Goal: Obtain resource: Download file/media

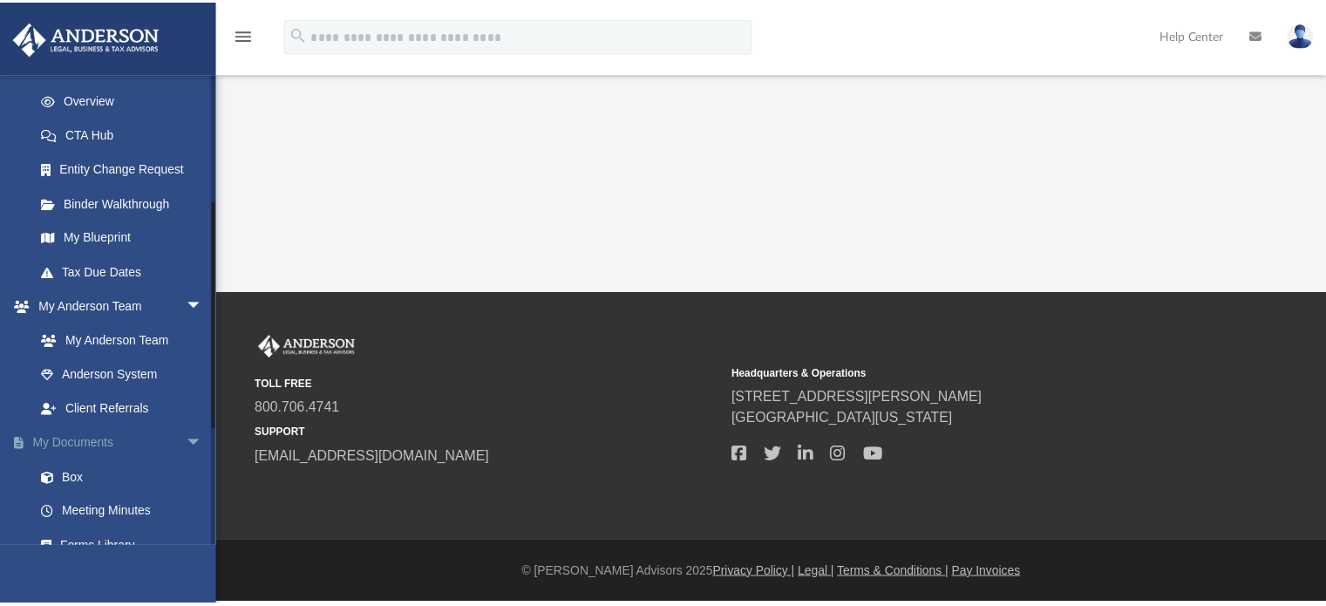
scroll to position [261, 0]
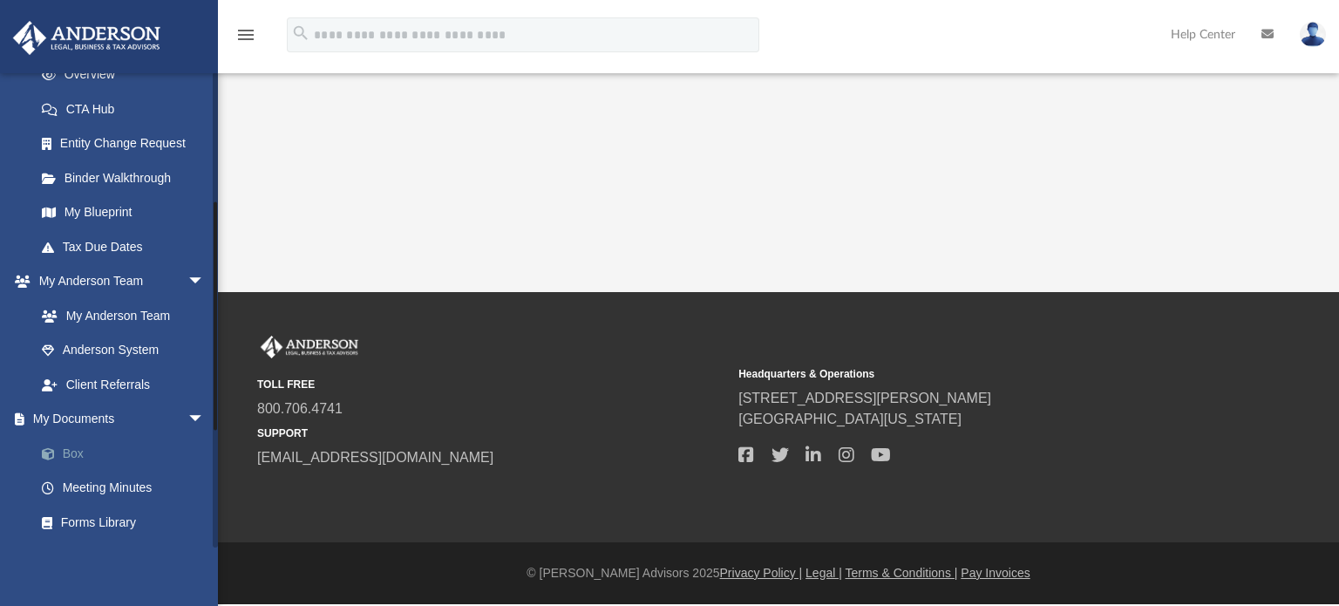
click at [81, 451] on link "Box" at bounding box center [127, 453] width 207 height 35
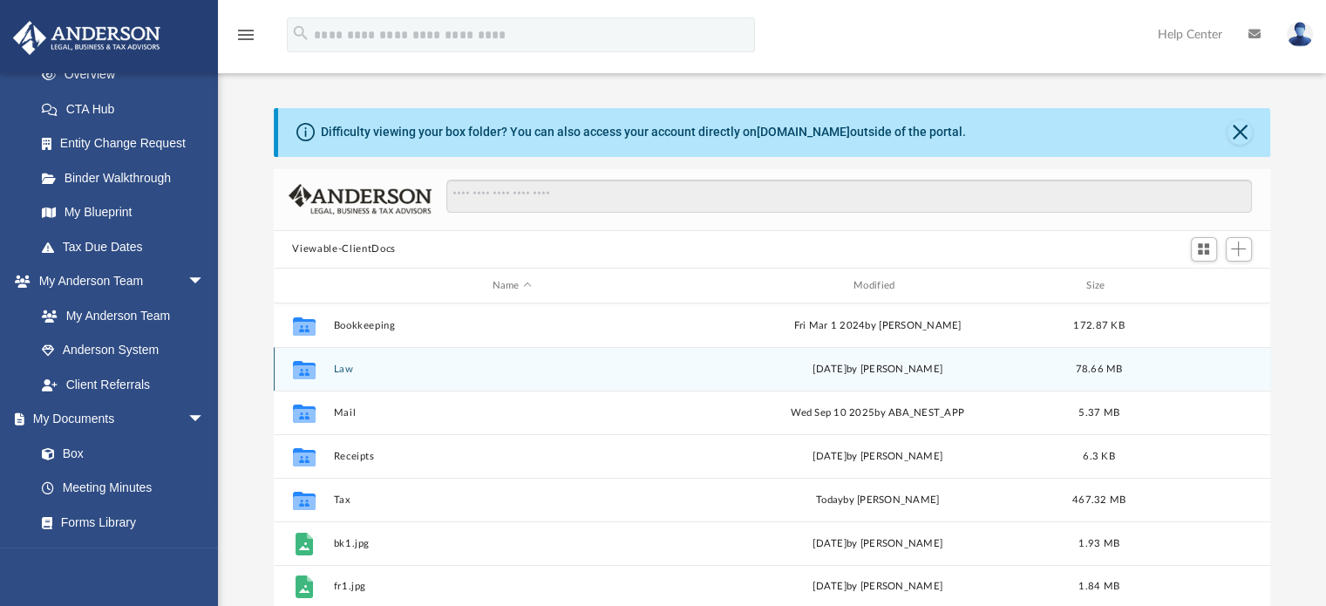
scroll to position [383, 983]
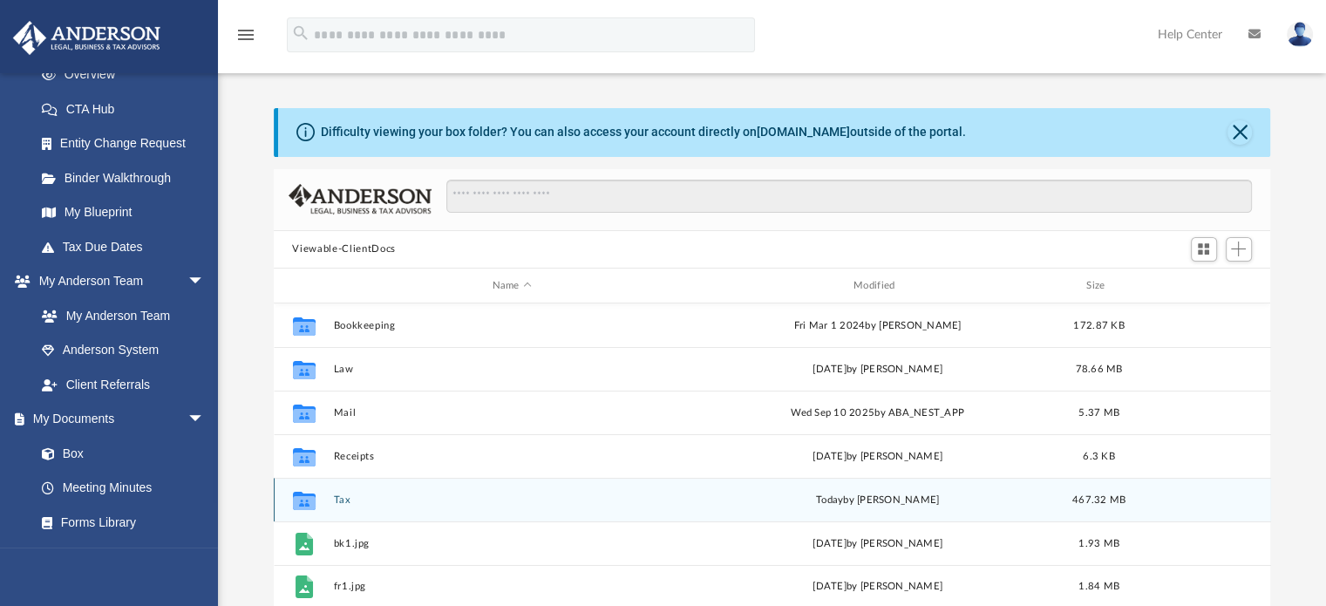
click at [325, 497] on div "Collaborated Folder" at bounding box center [304, 500] width 44 height 28
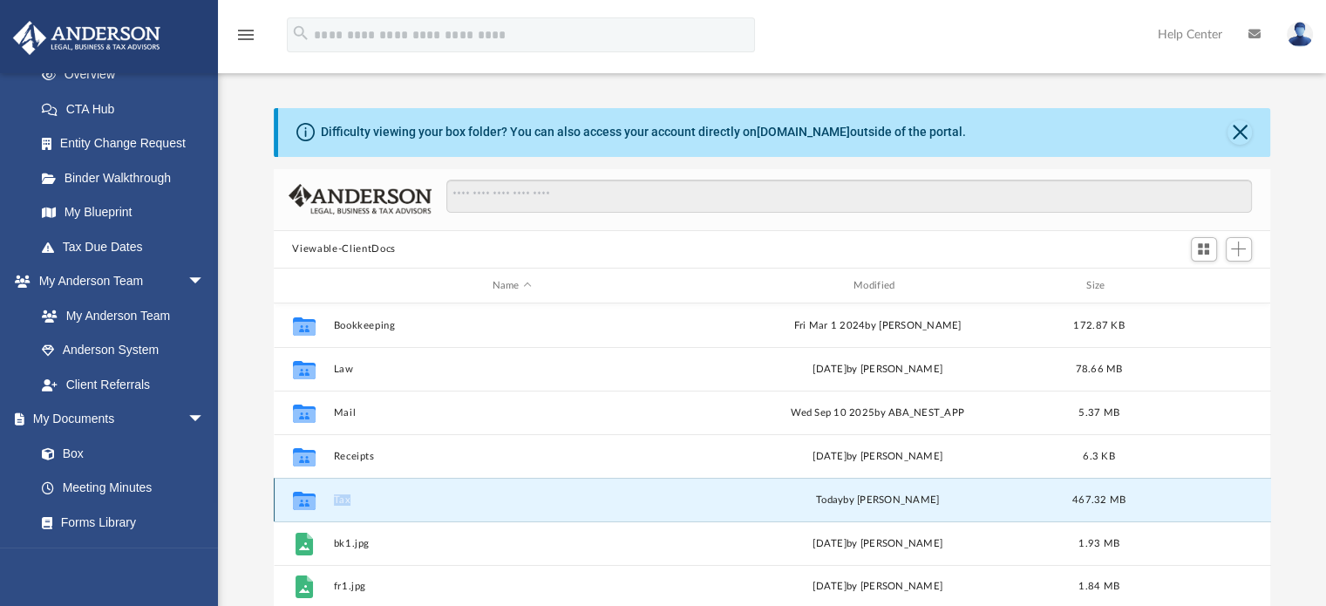
click at [349, 500] on button "Tax" at bounding box center [511, 499] width 357 height 11
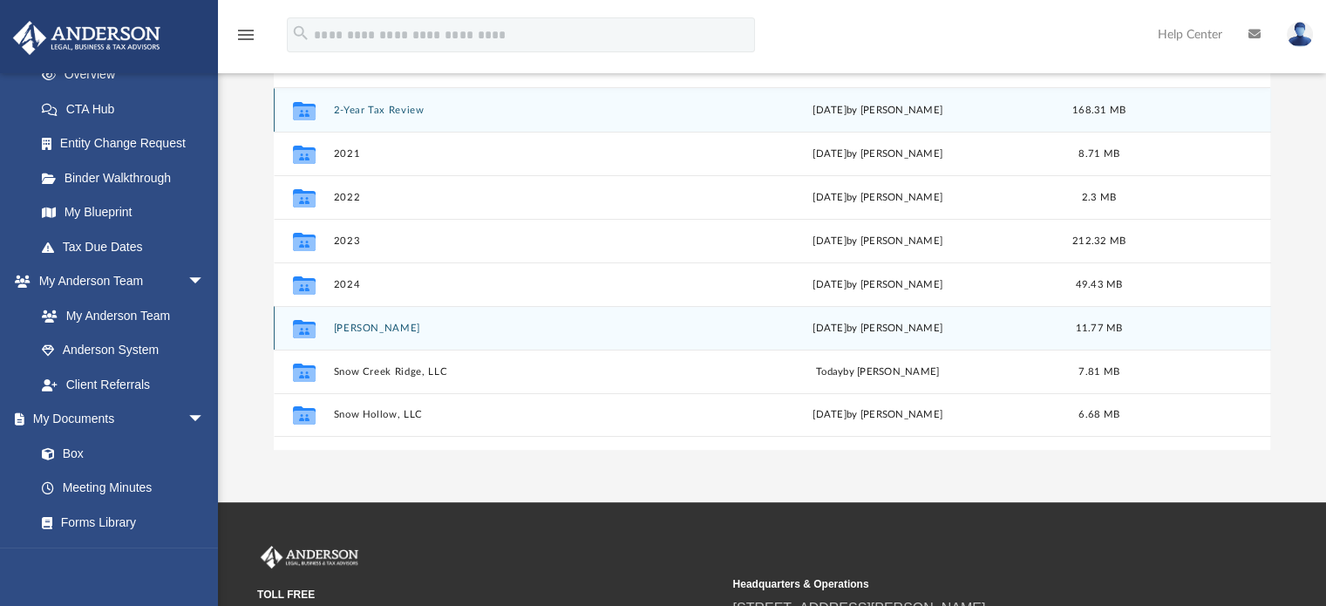
scroll to position [174, 0]
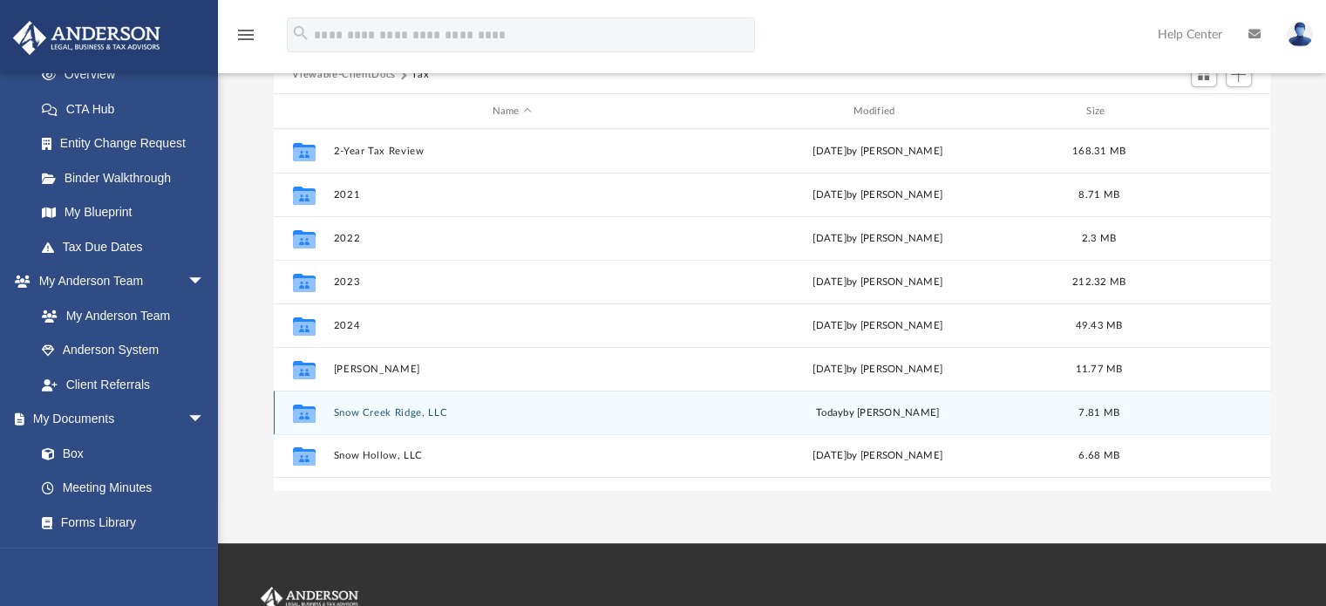
click at [390, 413] on button "Snow Creek Ridge, LLC" at bounding box center [511, 412] width 357 height 11
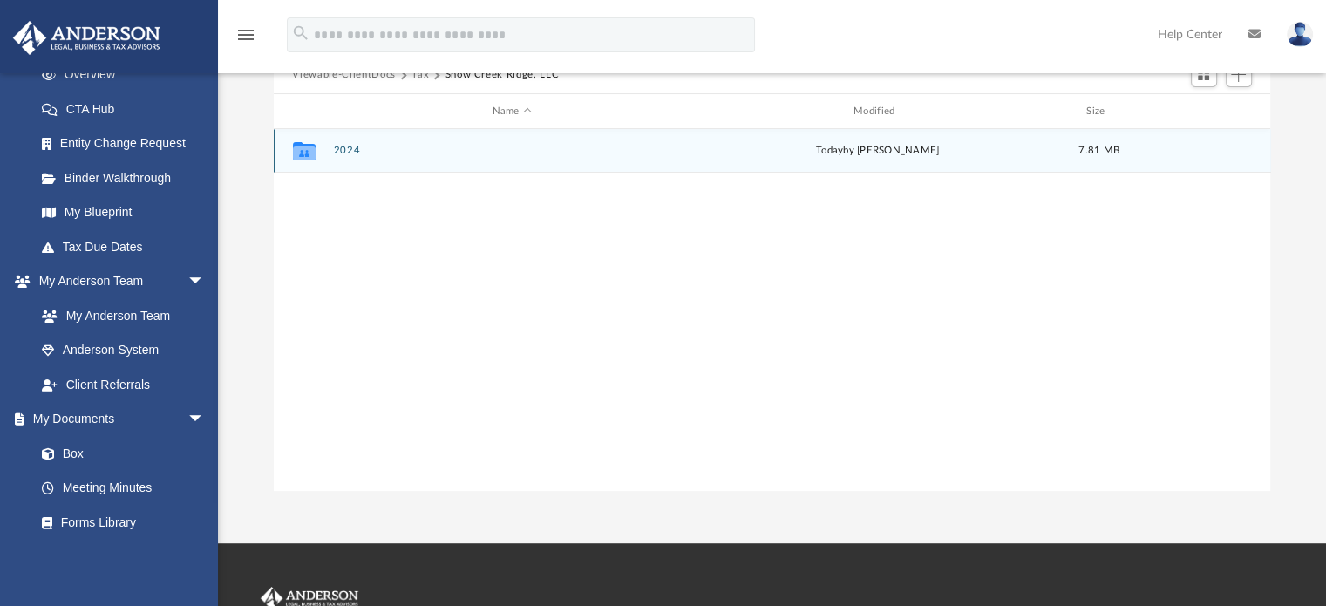
click at [349, 153] on button "2024" at bounding box center [511, 151] width 357 height 11
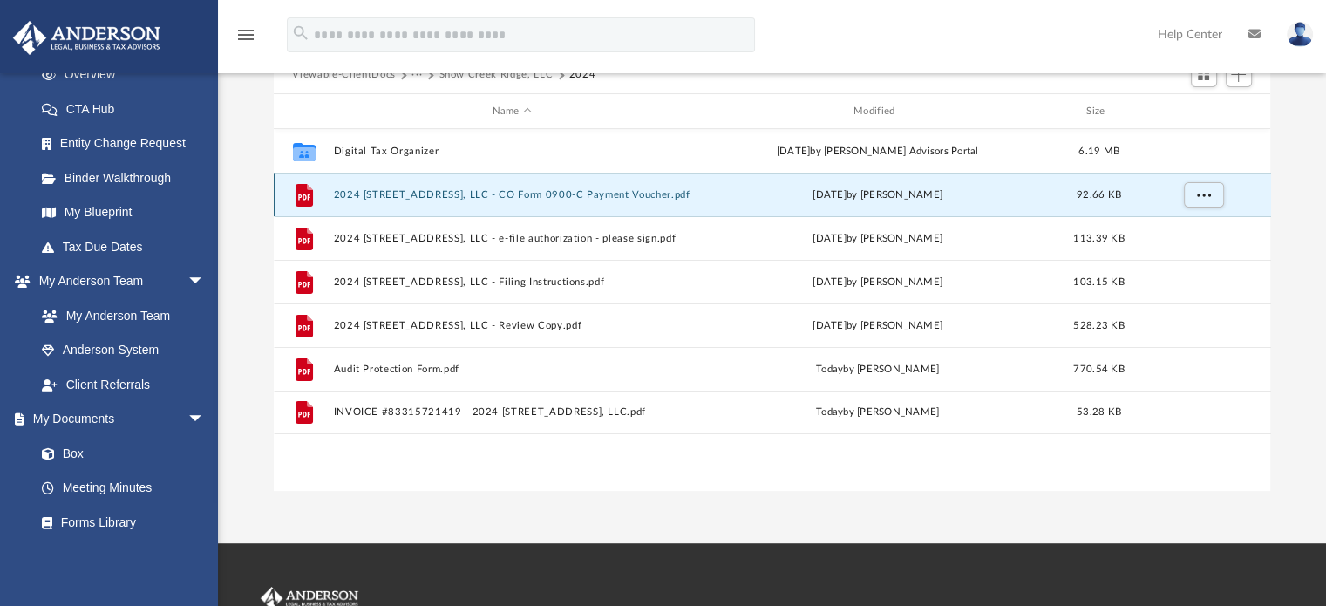
click at [528, 192] on button "2024 1120 Snow Creek Ridge, LLC - CO Form 0900-C Payment Voucher.pdf" at bounding box center [511, 194] width 357 height 11
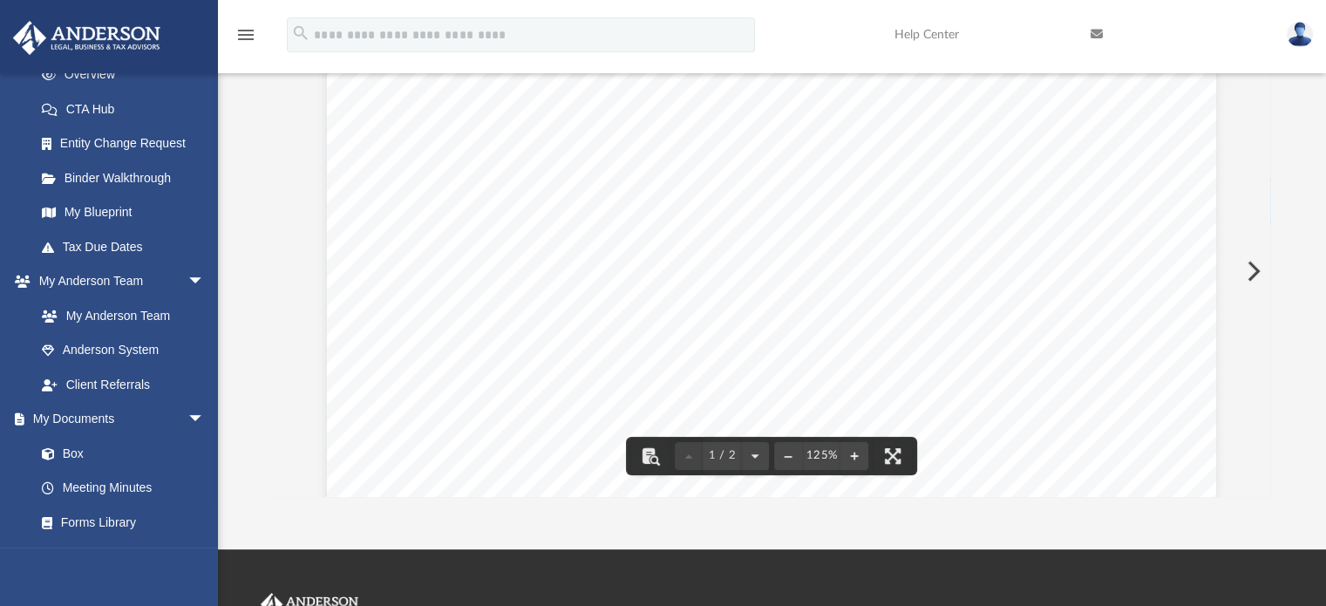
scroll to position [0, 0]
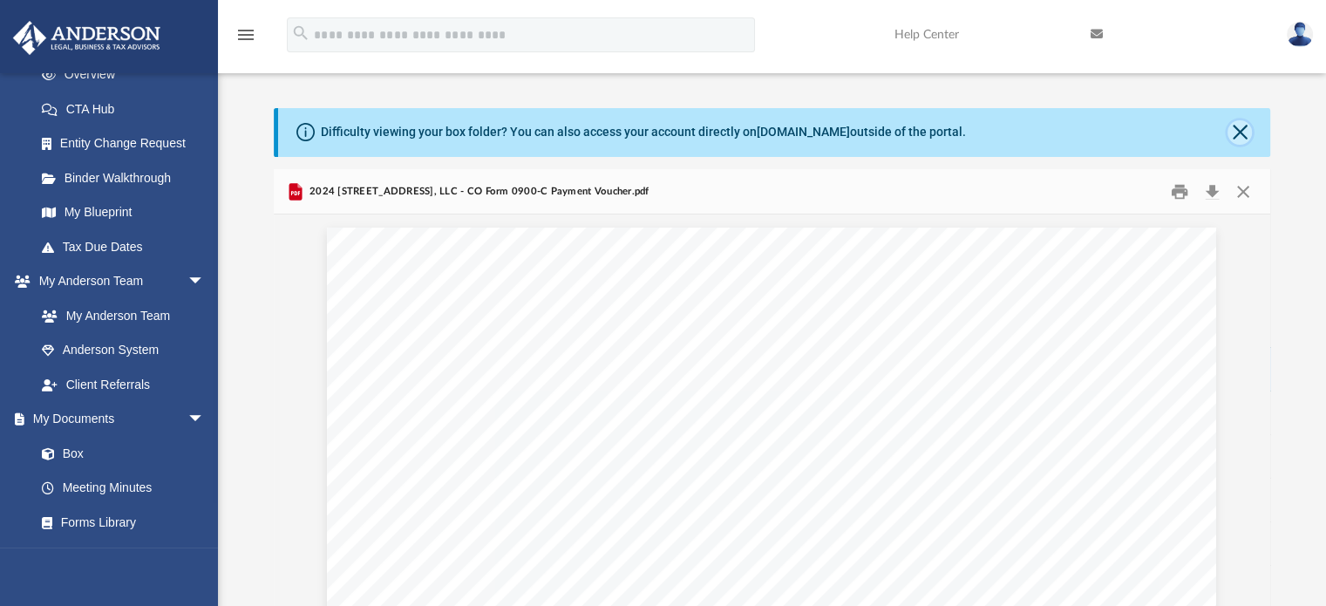
click at [1243, 128] on button "Close" at bounding box center [1239, 132] width 24 height 24
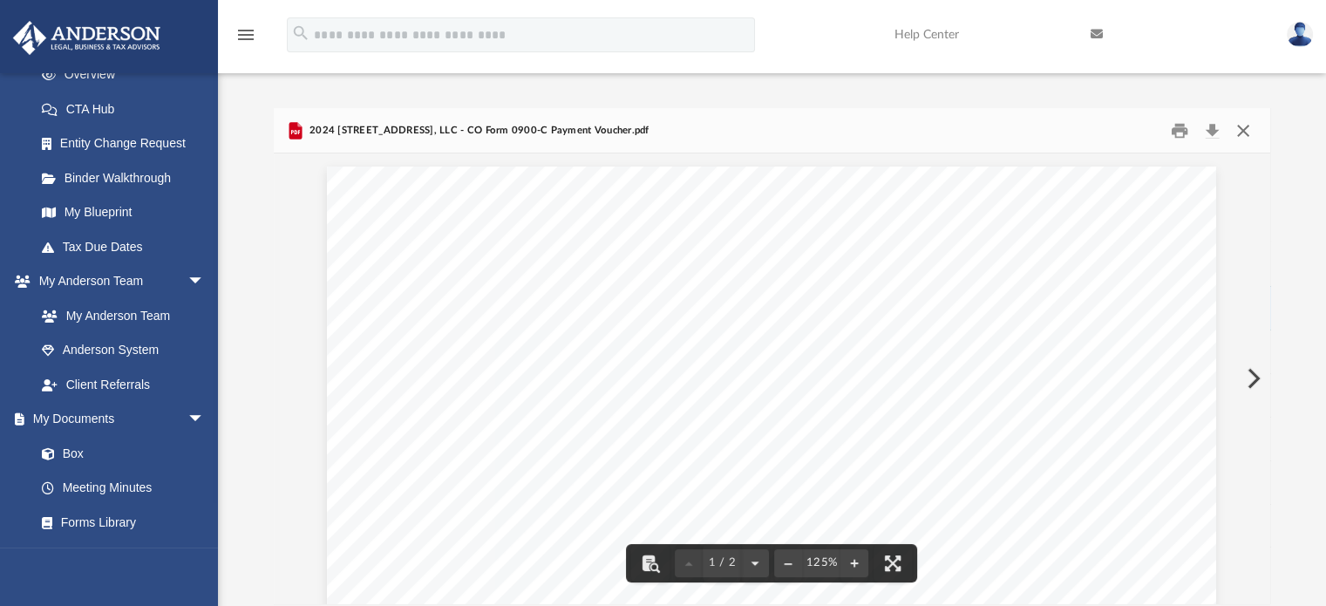
click at [1246, 127] on button "Close" at bounding box center [1242, 130] width 31 height 27
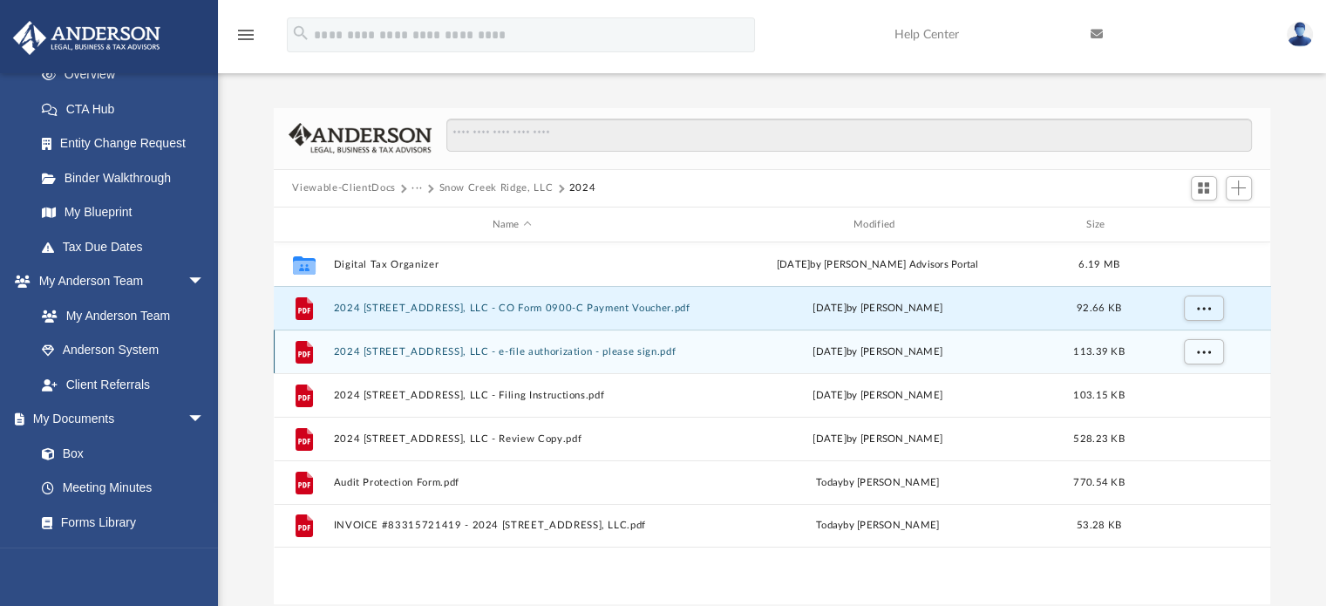
click at [441, 344] on div "File 2024 1120 Snow Creek Ridge, LLC - e-file authorization - please sign.pdf F…" at bounding box center [772, 351] width 997 height 44
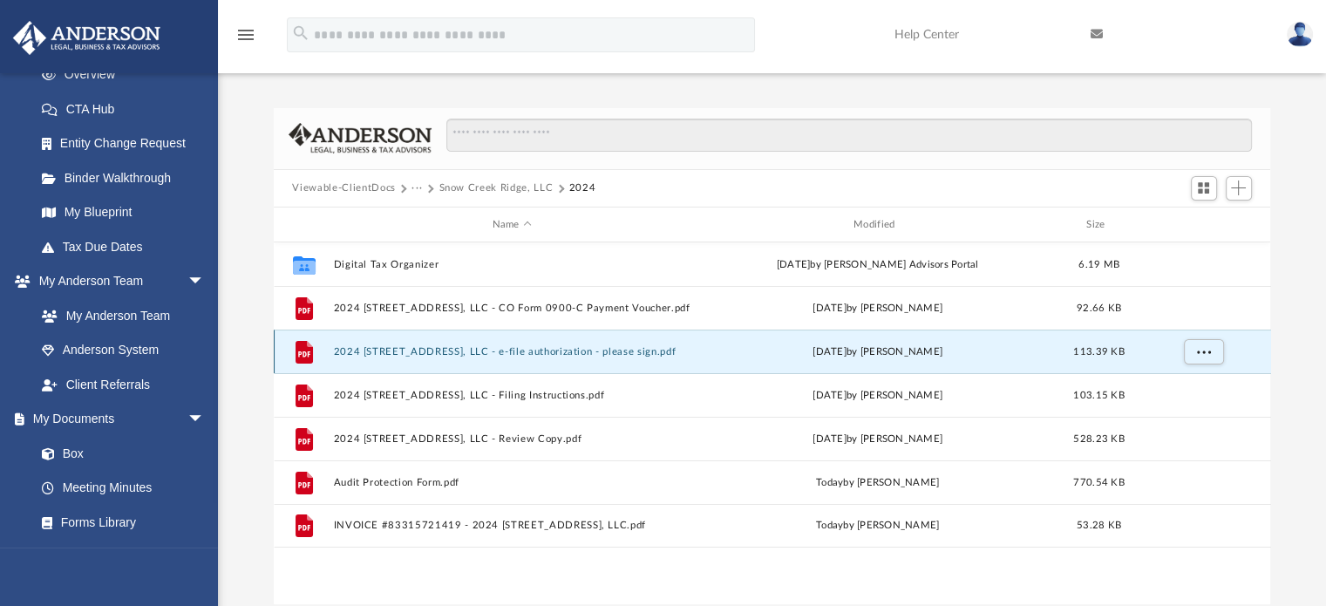
click at [441, 345] on div "File 2024 1120 Snow Creek Ridge, LLC - e-file authorization - please sign.pdf F…" at bounding box center [772, 351] width 997 height 44
click at [441, 346] on button "2024 1120 Snow Creek Ridge, LLC - e-file authorization - please sign.pdf" at bounding box center [511, 351] width 357 height 11
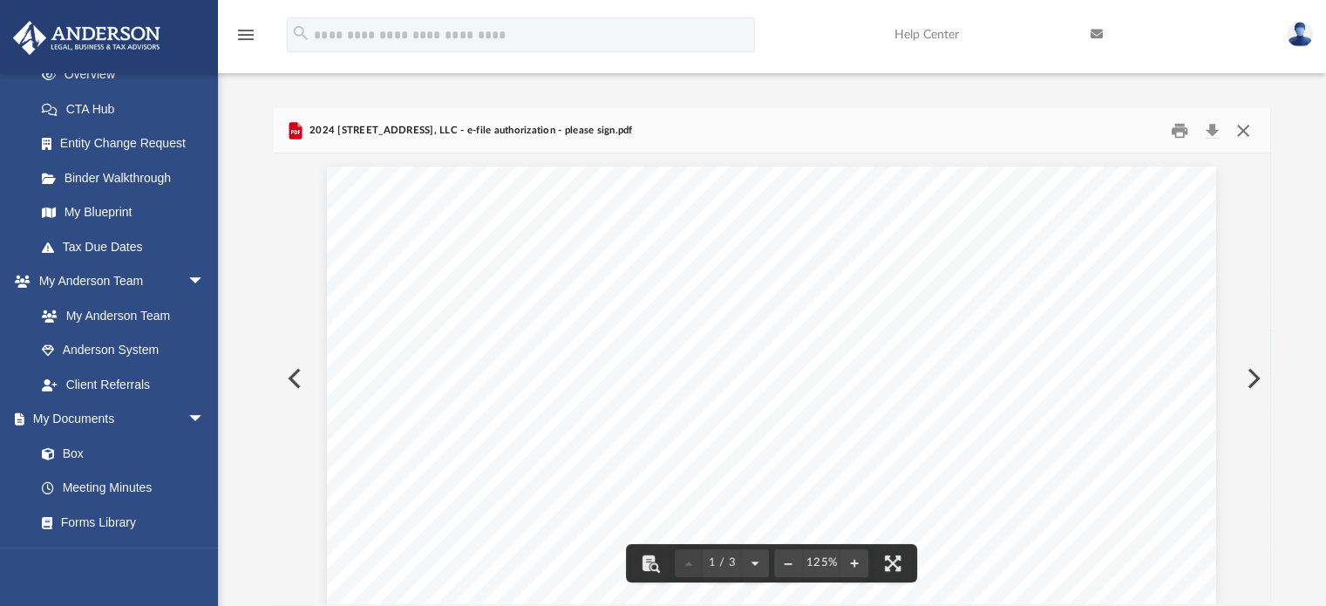
click at [1243, 128] on button "Close" at bounding box center [1242, 130] width 31 height 27
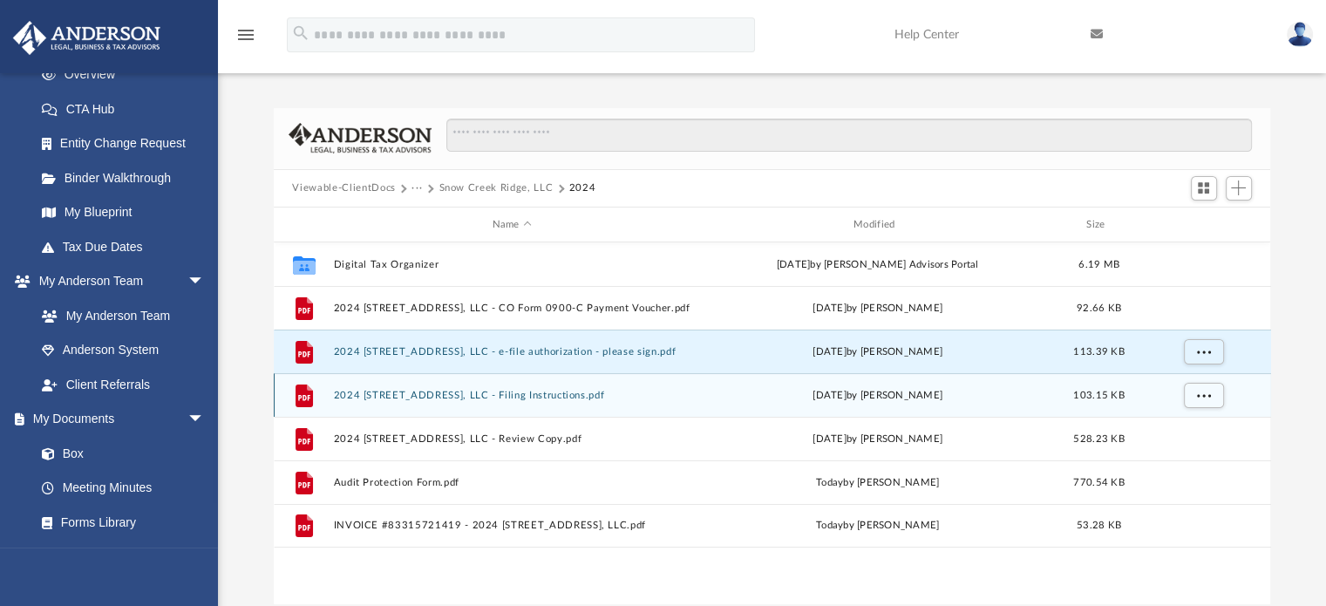
click at [488, 391] on button "2024 1120 Snow Creek Ridge, LLC - Filing Instructions.pdf" at bounding box center [511, 395] width 357 height 11
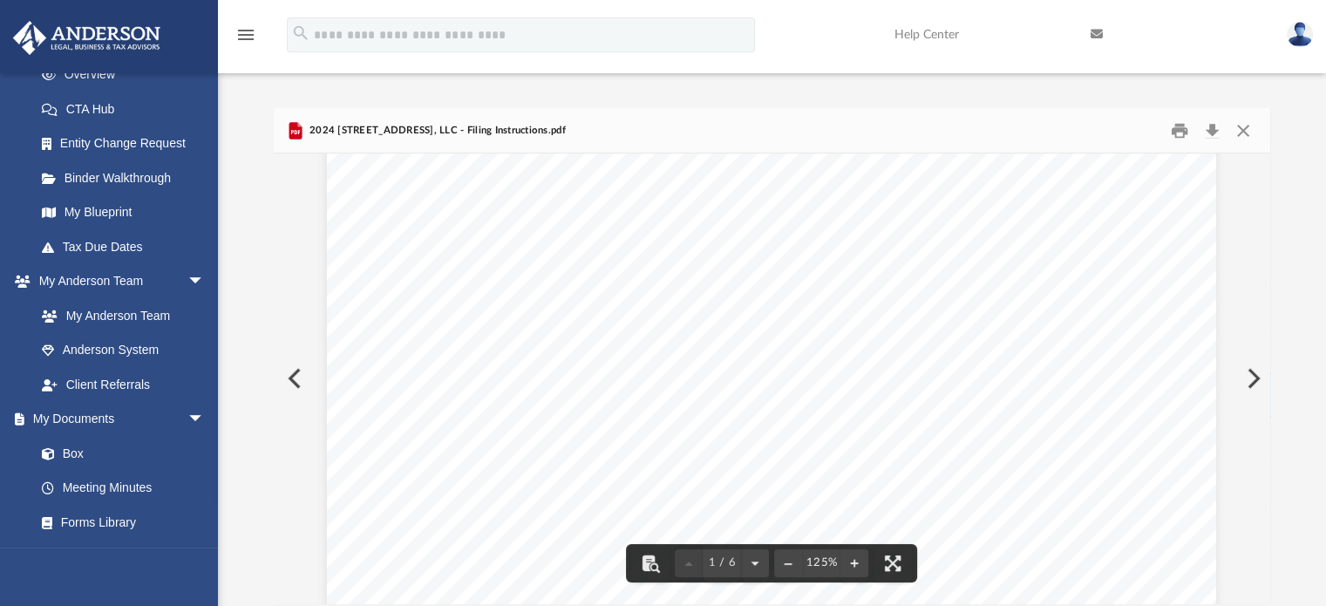
scroll to position [261, 0]
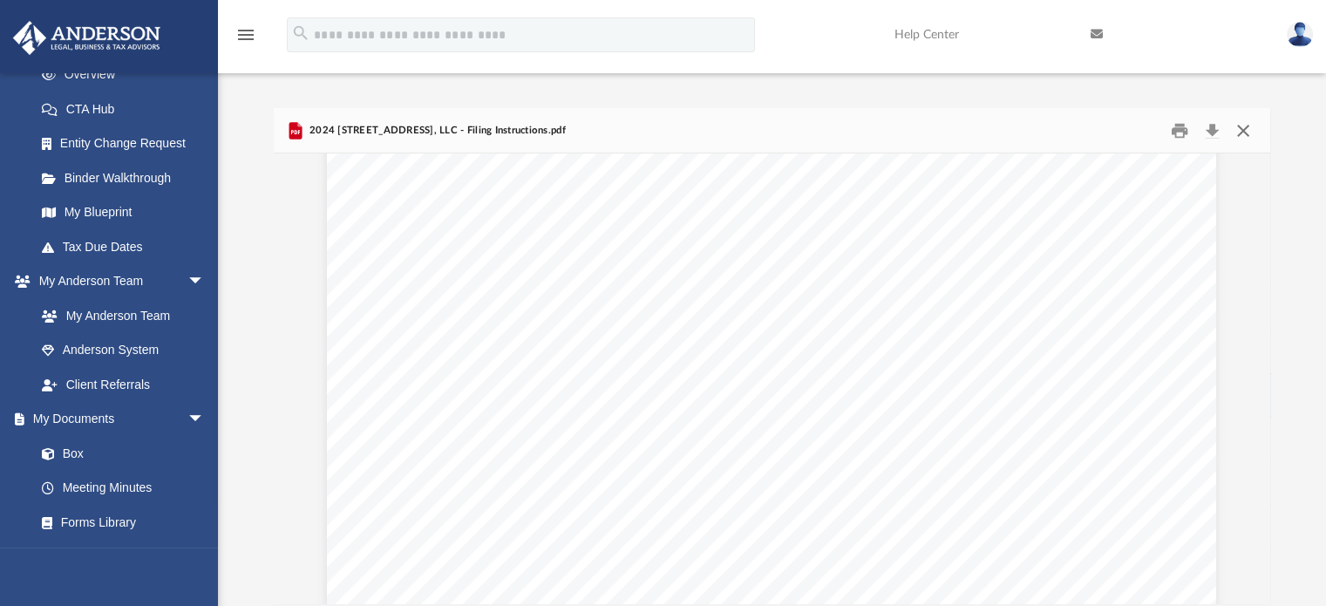
click at [1245, 132] on button "Close" at bounding box center [1242, 130] width 31 height 27
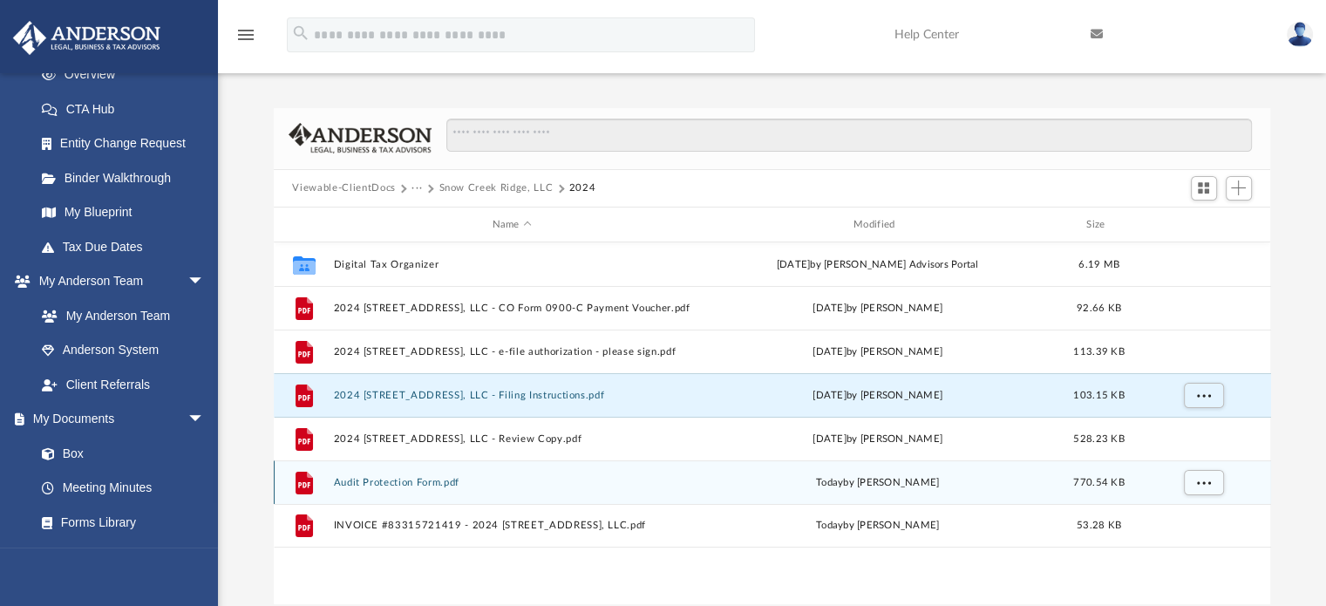
click at [429, 480] on button "Audit Protection Form.pdf" at bounding box center [511, 482] width 357 height 11
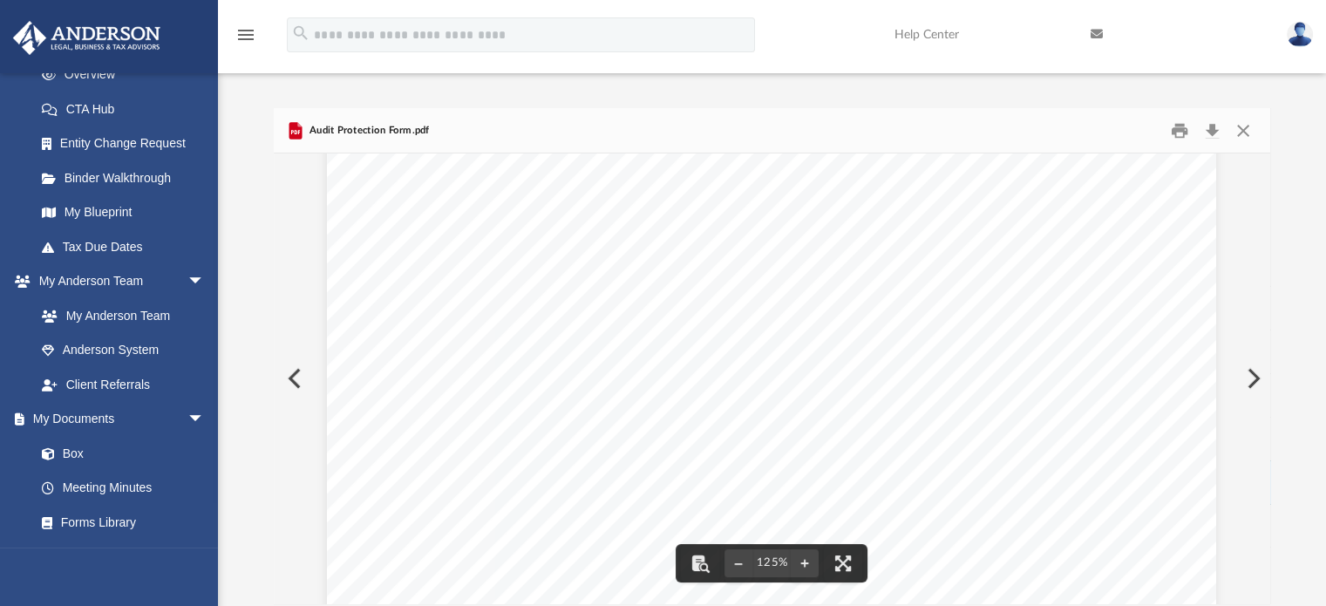
scroll to position [87, 0]
click at [1242, 125] on button "Close" at bounding box center [1242, 130] width 31 height 27
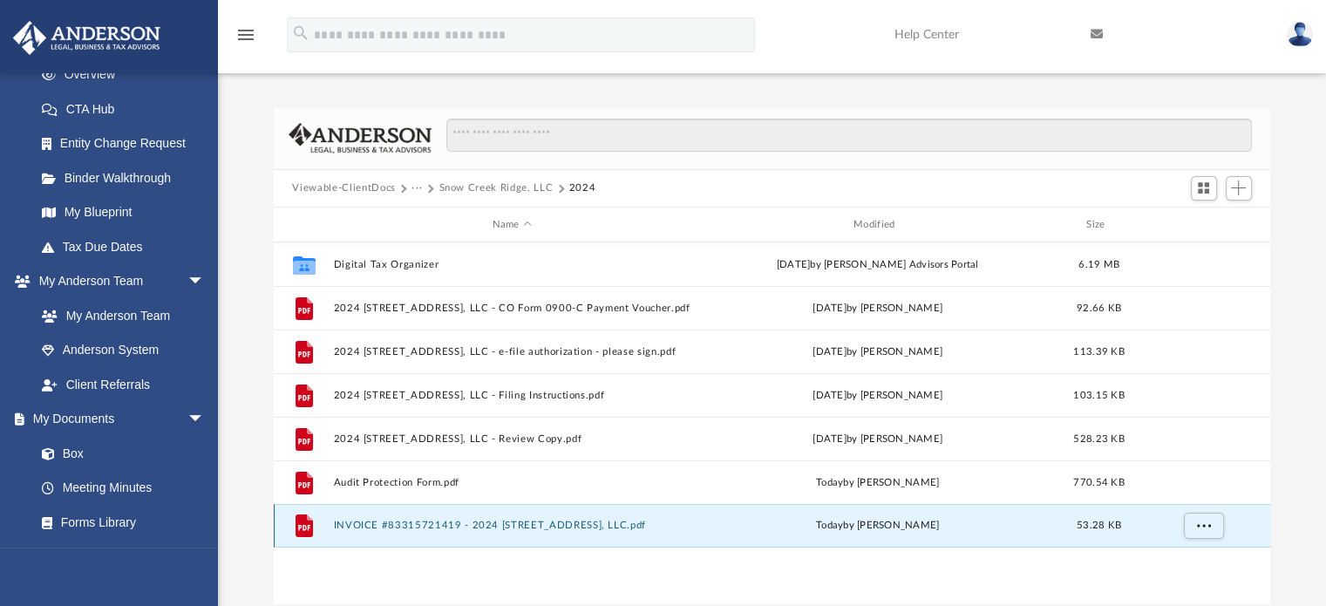
click at [379, 524] on button "INVOICE #83315721419 - 2024 1120 Snow Creek Ridge, LLC.pdf" at bounding box center [511, 525] width 357 height 11
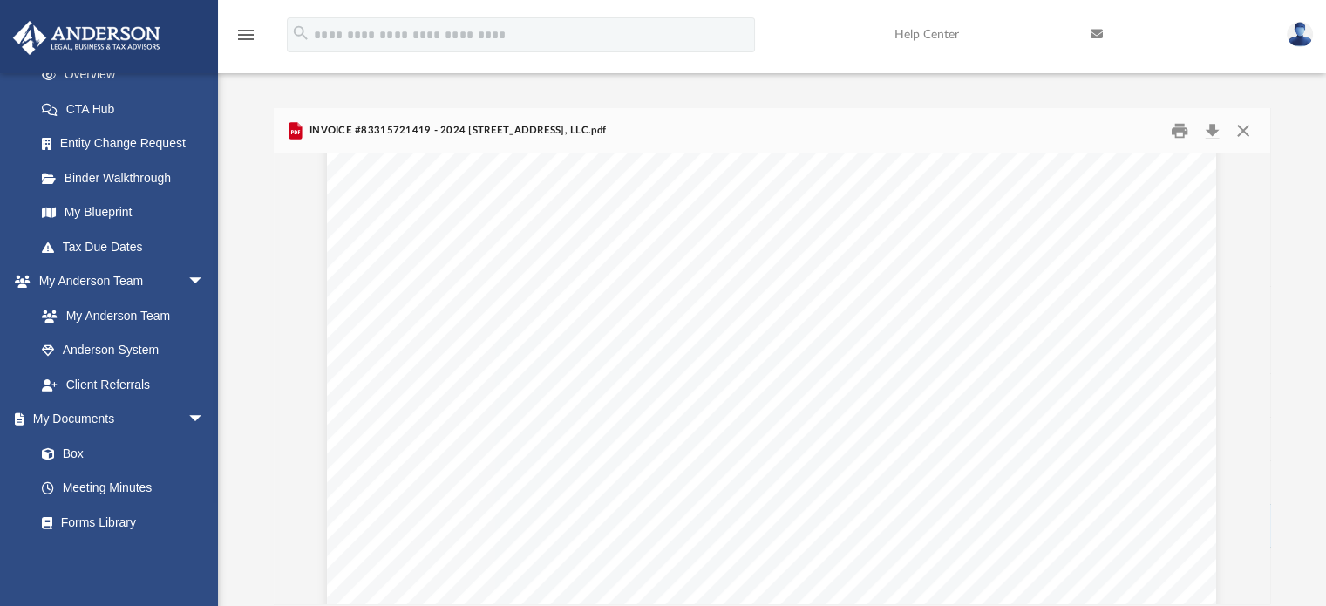
scroll to position [0, 0]
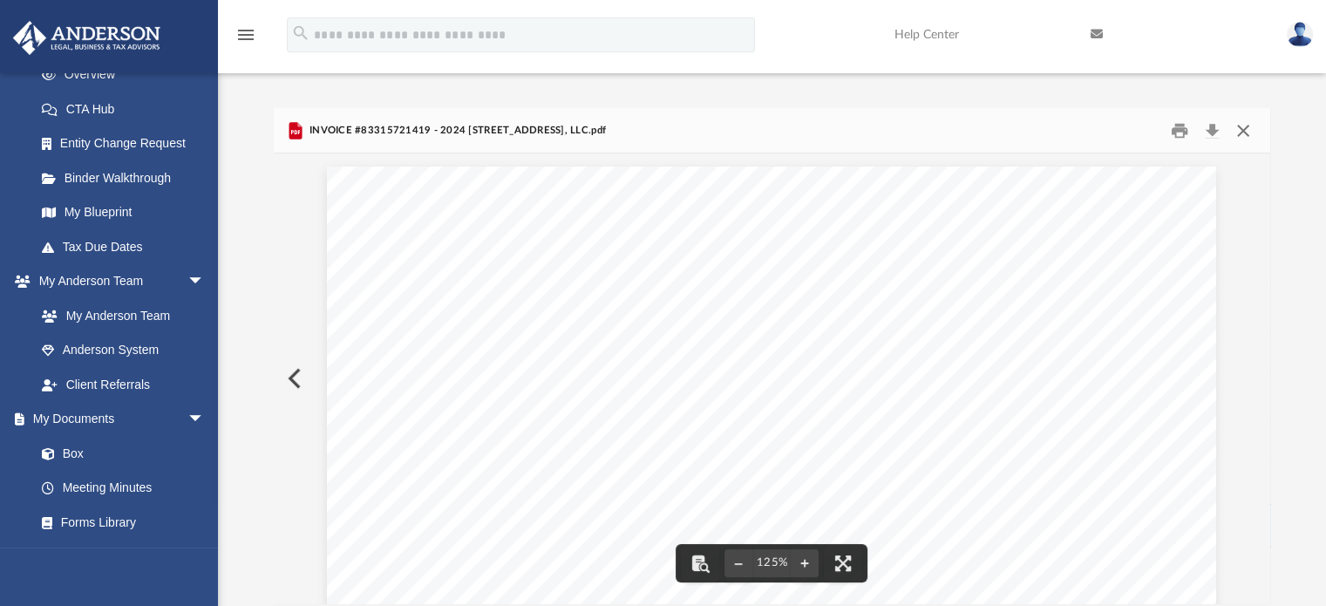
click at [1239, 125] on button "Close" at bounding box center [1242, 130] width 31 height 27
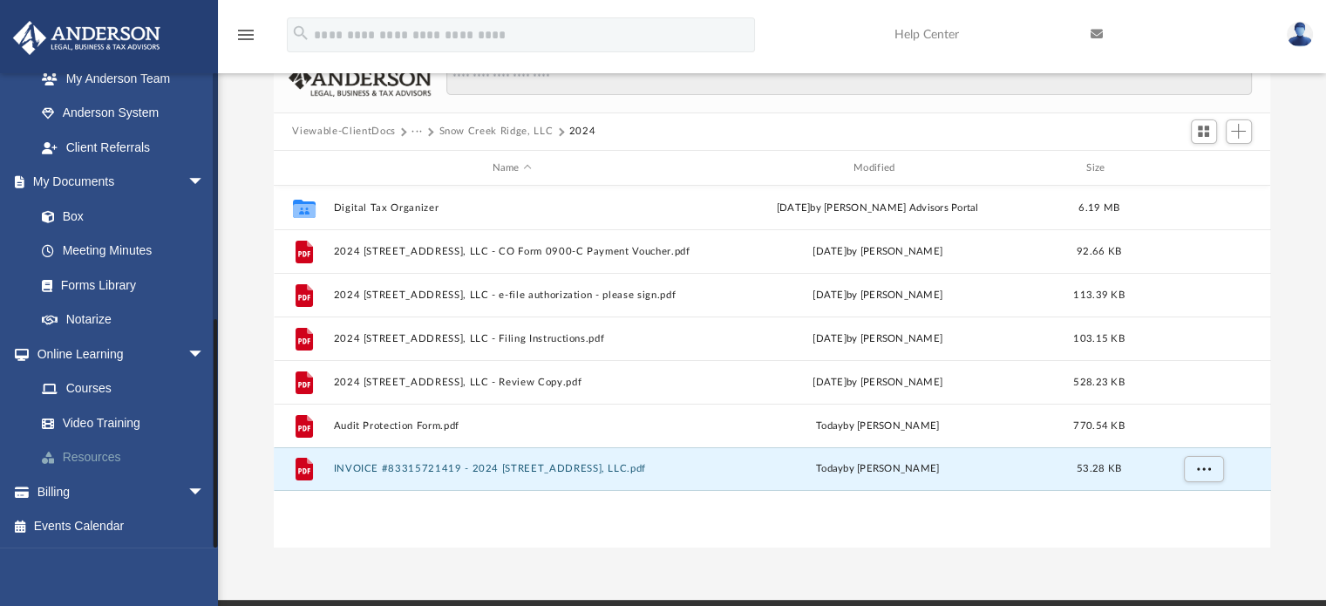
scroll to position [87, 0]
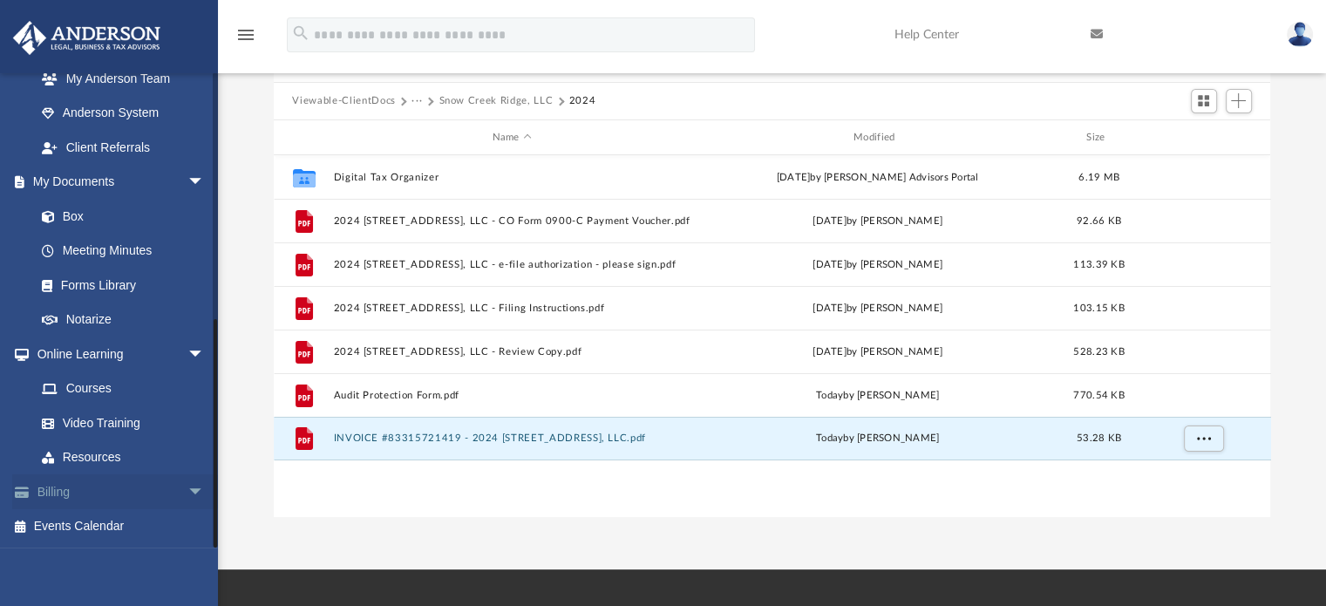
click at [119, 482] on link "Billing arrow_drop_down" at bounding box center [121, 491] width 219 height 35
click at [187, 486] on span "arrow_drop_down" at bounding box center [204, 492] width 35 height 36
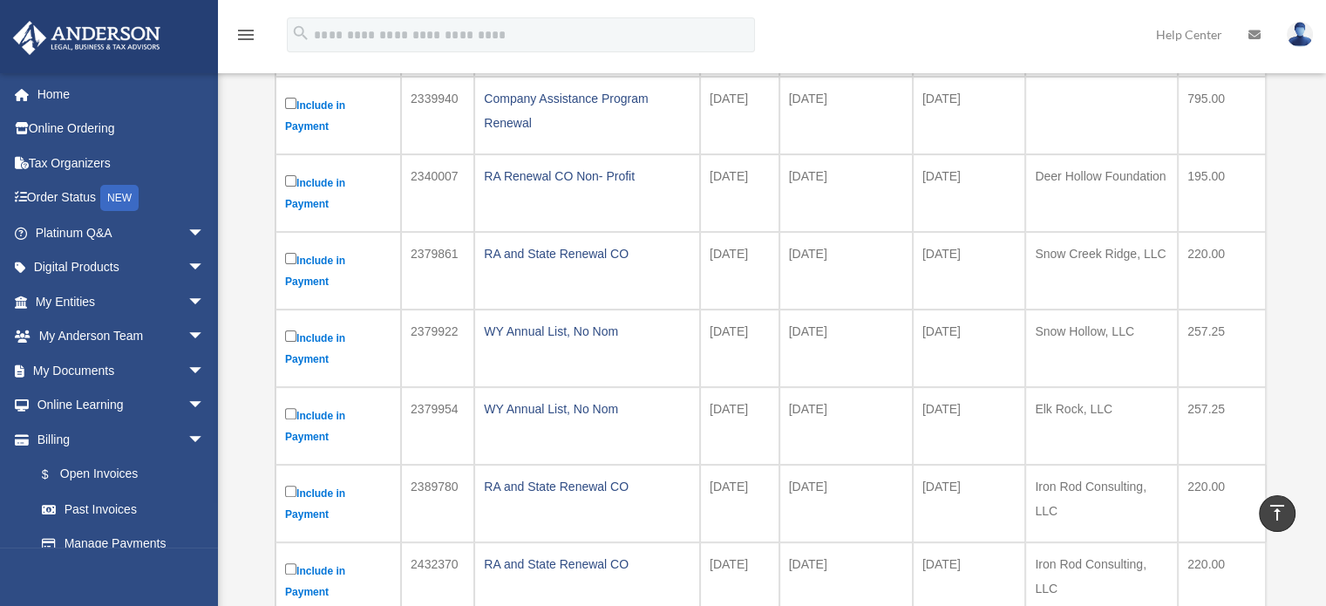
scroll to position [610, 0]
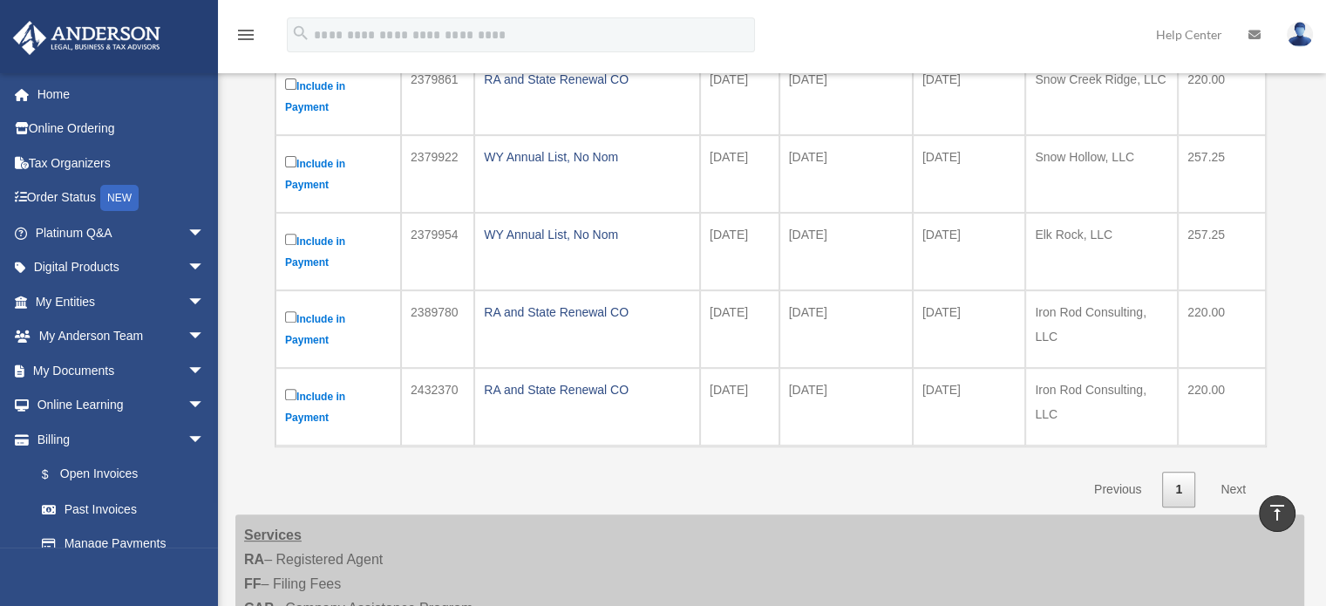
click at [1233, 482] on link "Next" at bounding box center [1232, 490] width 51 height 36
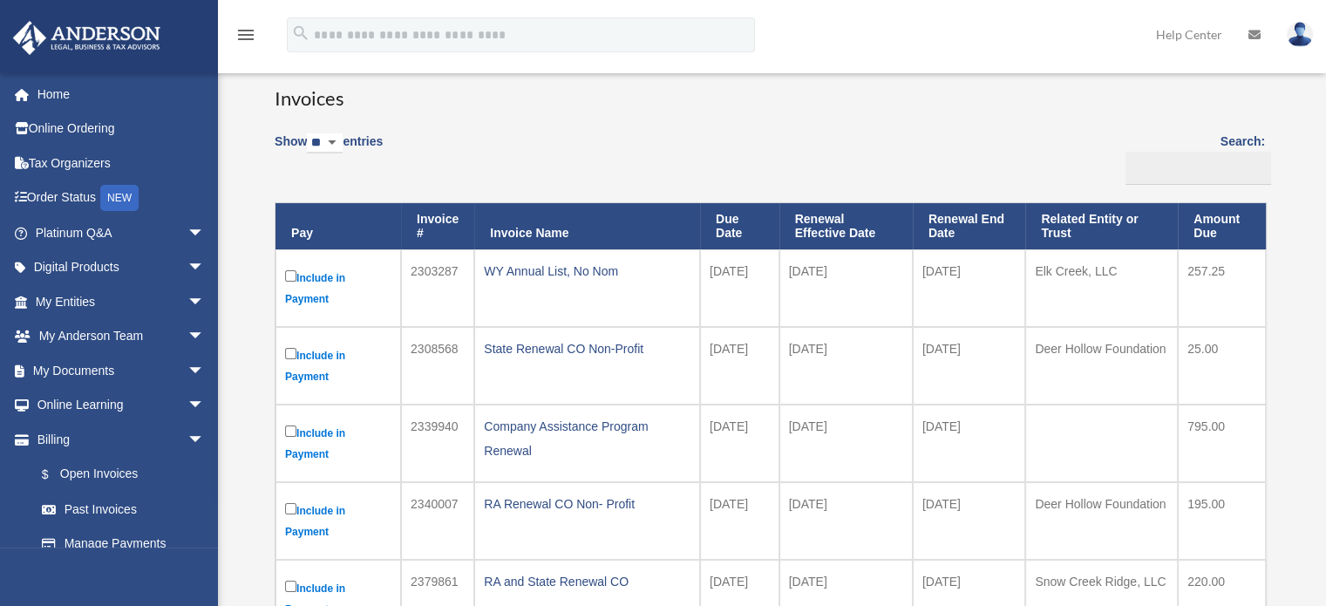
scroll to position [0, 0]
